Goal: Complete application form: Complete application form

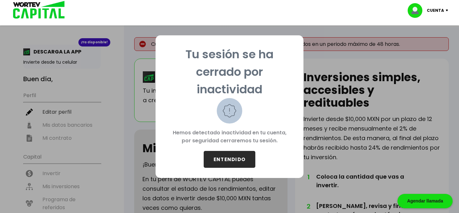
click at [241, 159] on button "ENTENDIDO" at bounding box center [230, 159] width 52 height 17
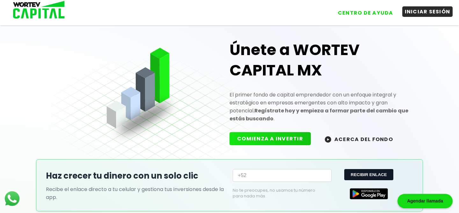
click at [432, 9] on button "INICIAR SESIÓN" at bounding box center [427, 11] width 51 height 11
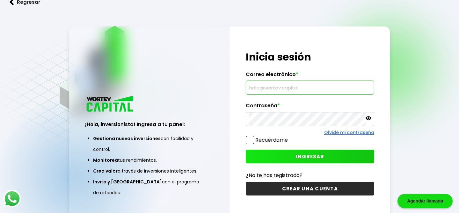
click at [311, 89] on input "text" at bounding box center [310, 87] width 122 height 13
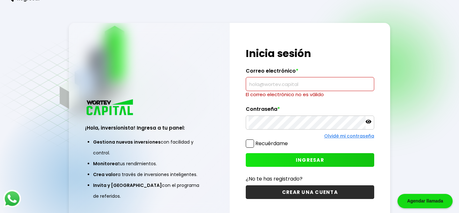
type input "[PERSON_NAME][EMAIL_ADDRESS][DOMAIN_NAME]"
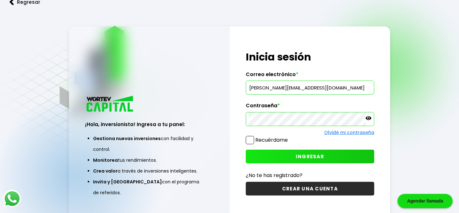
click at [252, 138] on span at bounding box center [250, 140] width 8 height 8
click at [289, 137] on input "Recuérdame" at bounding box center [289, 137] width 0 height 0
click at [273, 157] on button "INGRESAR" at bounding box center [310, 157] width 128 height 14
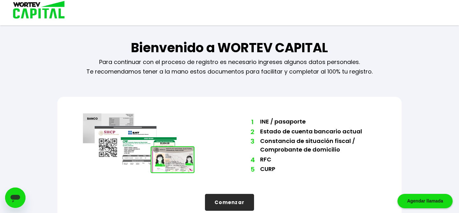
scroll to position [14, 0]
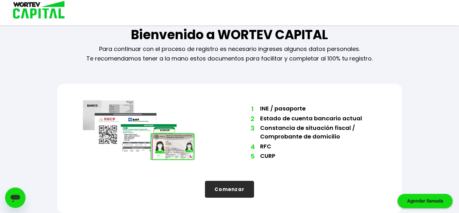
click at [232, 188] on button "Comenzar" at bounding box center [229, 189] width 49 height 17
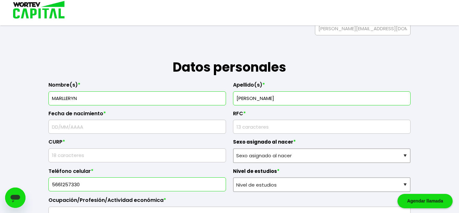
scroll to position [72, 0]
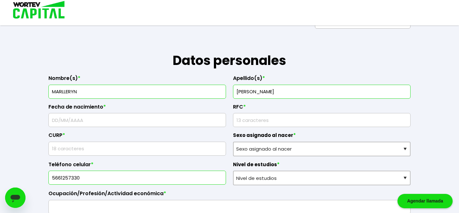
click at [133, 117] on input "text" at bounding box center [137, 119] width 172 height 13
type input "[DATE]"
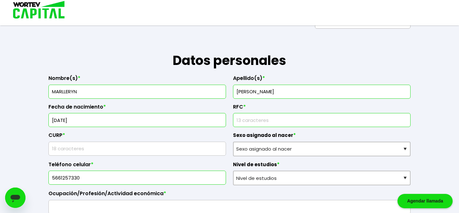
click at [245, 123] on input "rfc" at bounding box center [322, 119] width 172 height 13
type input "READ800405AL8"
click at [136, 148] on input "text" at bounding box center [137, 148] width 172 height 13
type input "READ800405MDFYSL01"
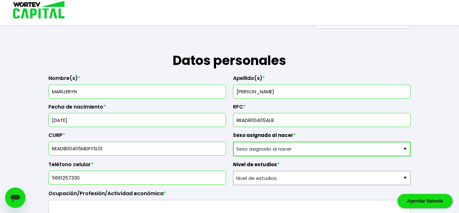
click at [280, 147] on select "Sexo asignado al nacer Hombre Mujer Prefiero no contestar" at bounding box center [322, 149] width 178 height 15
select select "Mujer"
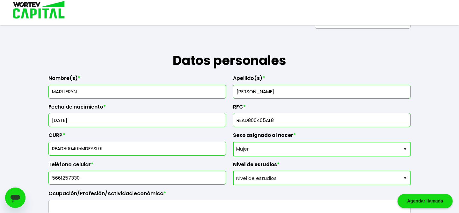
click at [265, 178] on select "Nivel de estudios Primaria Secundaria Bachillerato Licenciatura Posgrado" at bounding box center [322, 178] width 178 height 15
select select "Posgrado"
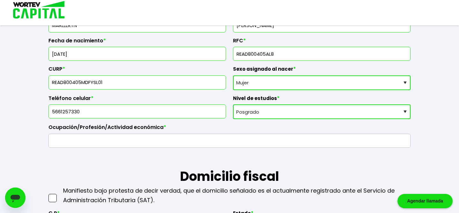
scroll to position [145, 0]
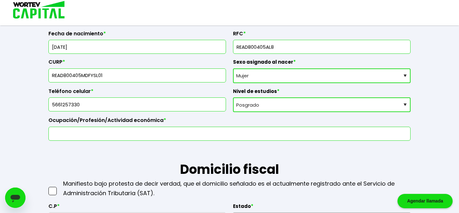
click at [165, 135] on input "text" at bounding box center [229, 133] width 356 height 13
type input "Project Manager"
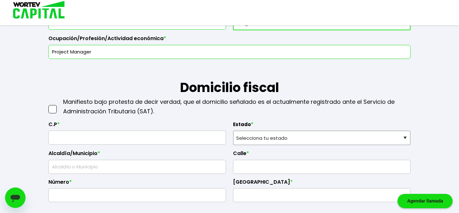
scroll to position [234, 0]
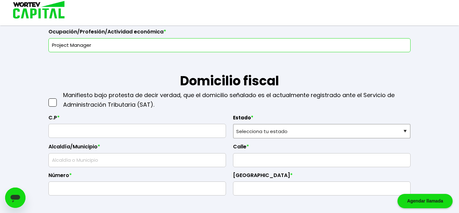
click at [49, 105] on span at bounding box center [52, 102] width 8 height 8
click at [59, 99] on input "checkbox" at bounding box center [59, 99] width 0 height 0
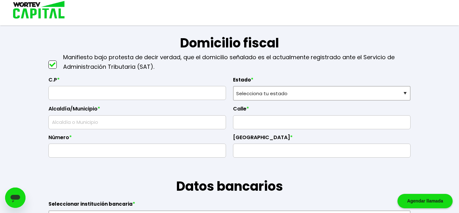
scroll to position [273, 0]
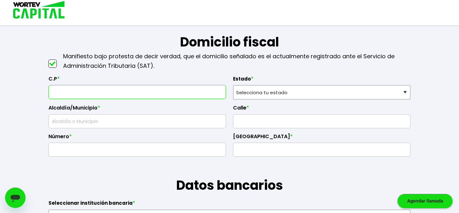
click at [89, 93] on input "text" at bounding box center [137, 91] width 172 height 13
type input "07330"
type input "Calle 13 de septiembre"
type input "597"
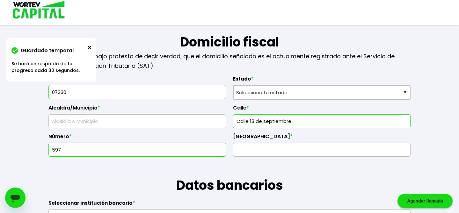
select select "DF"
type input "[PERSON_NAME]"
type input "Santa [PERSON_NAME] Ticomán"
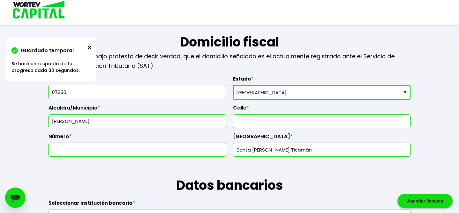
click at [255, 121] on input "text" at bounding box center [322, 121] width 172 height 13
type input "Calle 13 de septiembre"
type input "597"
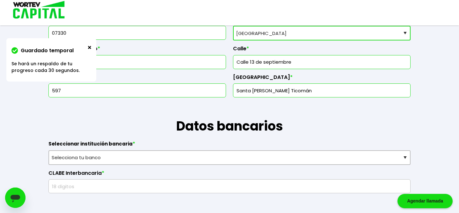
scroll to position [334, 0]
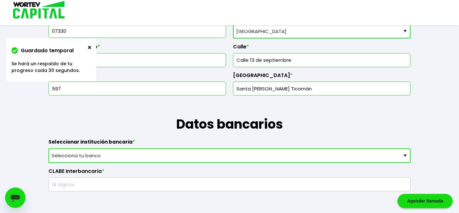
click at [185, 155] on select "Selecciona tu banco ABC Capital Actinver Afirme Albo ASP Banamex Banbajio Banco…" at bounding box center [229, 156] width 362 height 15
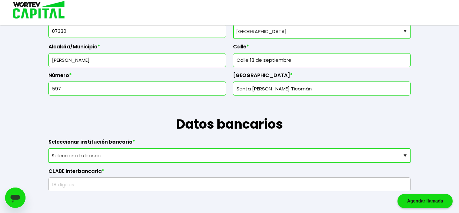
select select "BBVA Bancomer"
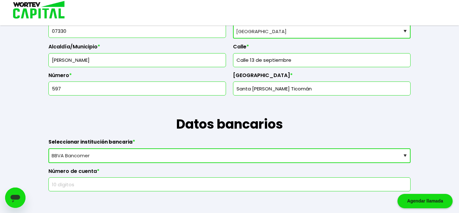
click at [123, 180] on input "text" at bounding box center [229, 184] width 356 height 13
click at [123, 183] on input "text" at bounding box center [229, 184] width 356 height 13
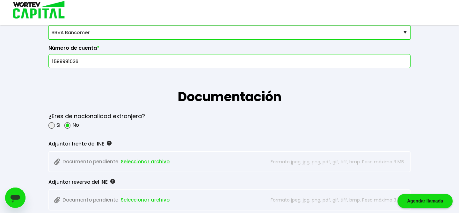
scroll to position [498, 0]
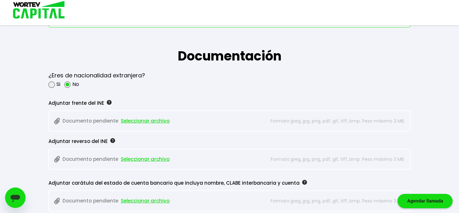
type input "1589981036"
click at [130, 117] on span "Seleccionar archivo" at bounding box center [145, 121] width 49 height 10
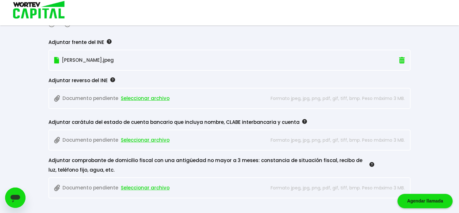
scroll to position [560, 0]
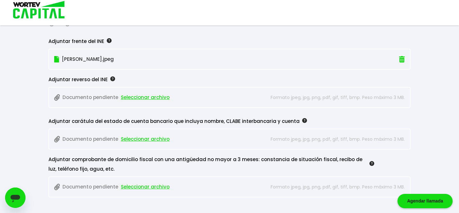
click at [131, 94] on span "Seleccionar archivo" at bounding box center [145, 98] width 49 height 10
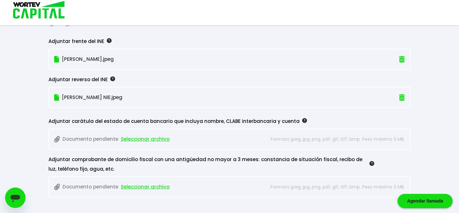
click at [144, 137] on span "Seleccionar archivo" at bounding box center [145, 140] width 49 height 10
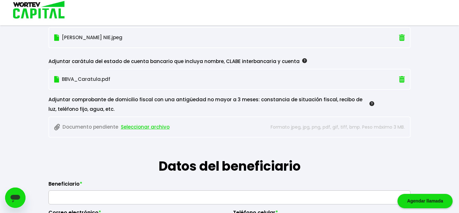
scroll to position [622, 0]
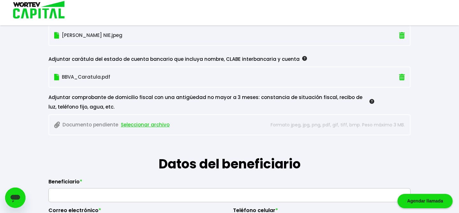
click at [148, 127] on span "Seleccionar archivo" at bounding box center [145, 125] width 49 height 10
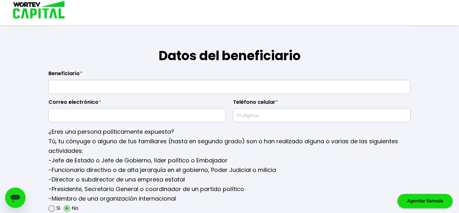
scroll to position [745, 0]
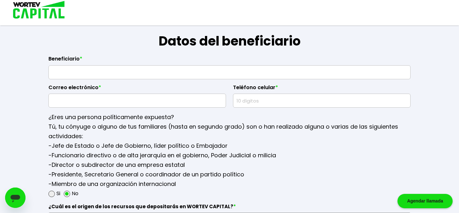
click at [149, 70] on input "text" at bounding box center [229, 72] width 356 height 13
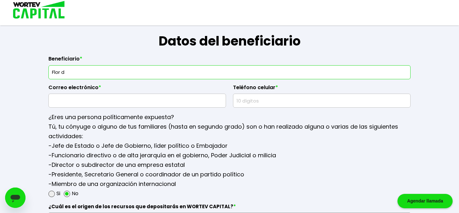
type input "Flor de [PERSON_NAME] Austria"
click at [122, 99] on input "text" at bounding box center [137, 100] width 172 height 13
type input "[EMAIL_ADDRESS][DOMAIN_NAME]"
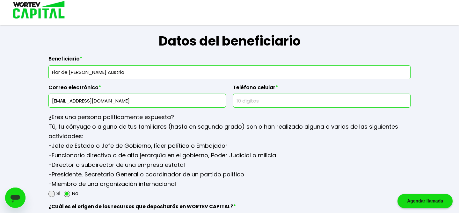
click at [266, 100] on input "text" at bounding box center [322, 100] width 172 height 13
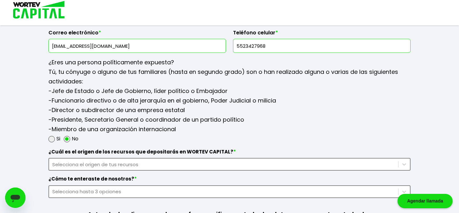
scroll to position [817, 0]
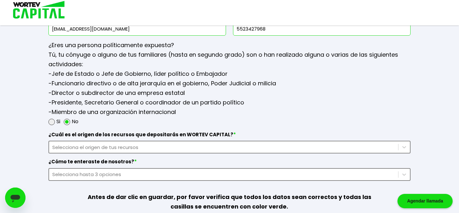
type input "5523427968"
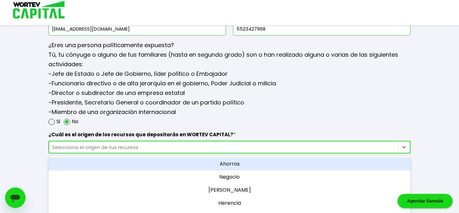
scroll to position [828, 0]
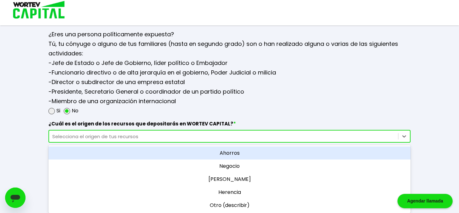
click at [126, 143] on div "option Ahorros focused, 1 of 5. 5 results available. Use Up and Down to choose …" at bounding box center [229, 136] width 362 height 13
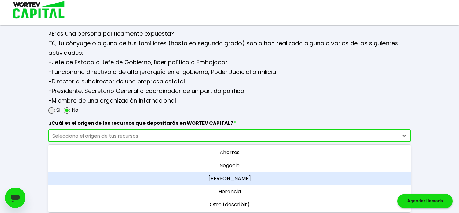
click at [245, 176] on div "[PERSON_NAME]" at bounding box center [229, 178] width 362 height 13
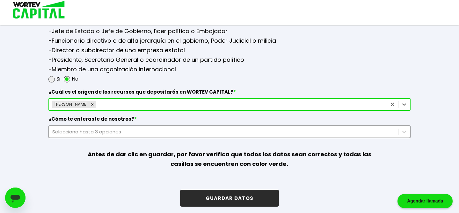
scroll to position [863, 0]
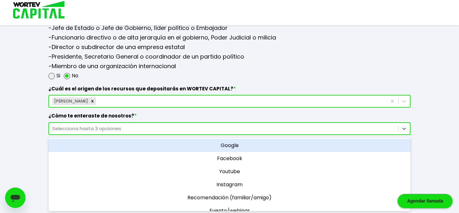
click at [139, 127] on div "Selecciona hasta 3 opciones" at bounding box center [223, 128] width 343 height 7
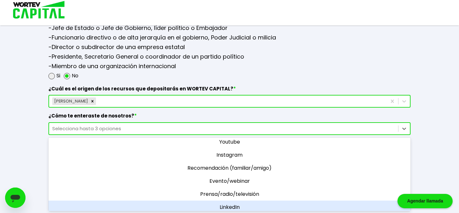
scroll to position [32, 0]
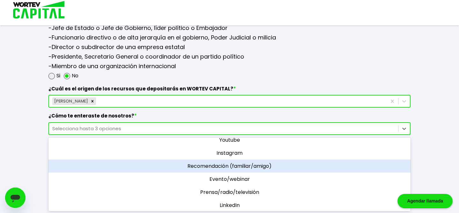
click at [225, 164] on div "Recomendación (familiar/amigo)" at bounding box center [229, 166] width 362 height 13
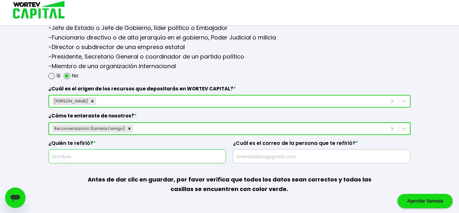
click at [175, 158] on input "text" at bounding box center [137, 156] width 172 height 13
type input "[PERSON_NAME] [GEOGRAPHIC_DATA]"
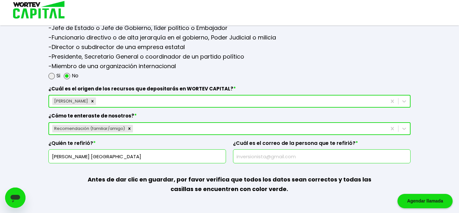
click at [263, 155] on input "text" at bounding box center [322, 156] width 172 height 13
type input "[EMAIL_ADDRESS][DOMAIN_NAME]"
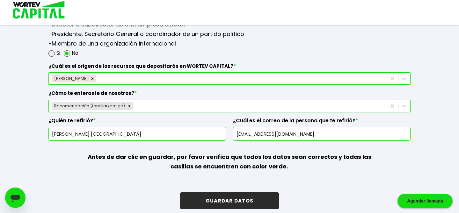
scroll to position [891, 0]
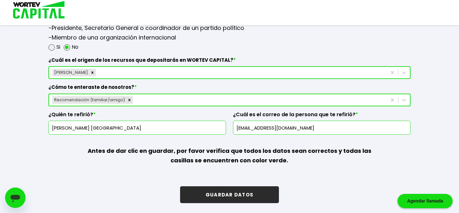
click at [261, 196] on button "GUARDAR DATOS" at bounding box center [229, 194] width 99 height 17
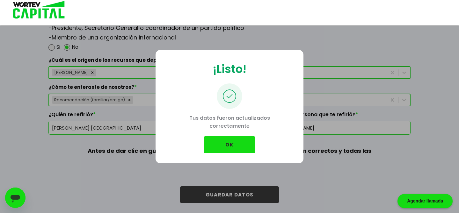
click at [241, 142] on button "OK" at bounding box center [230, 144] width 52 height 17
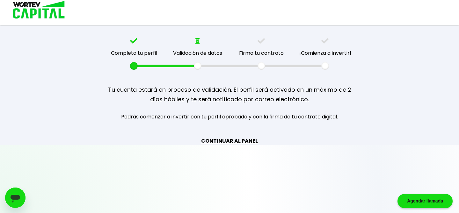
click at [236, 142] on link "CONTINUAR AL PANEL" at bounding box center [229, 141] width 57 height 8
